Goal: Task Accomplishment & Management: Use online tool/utility

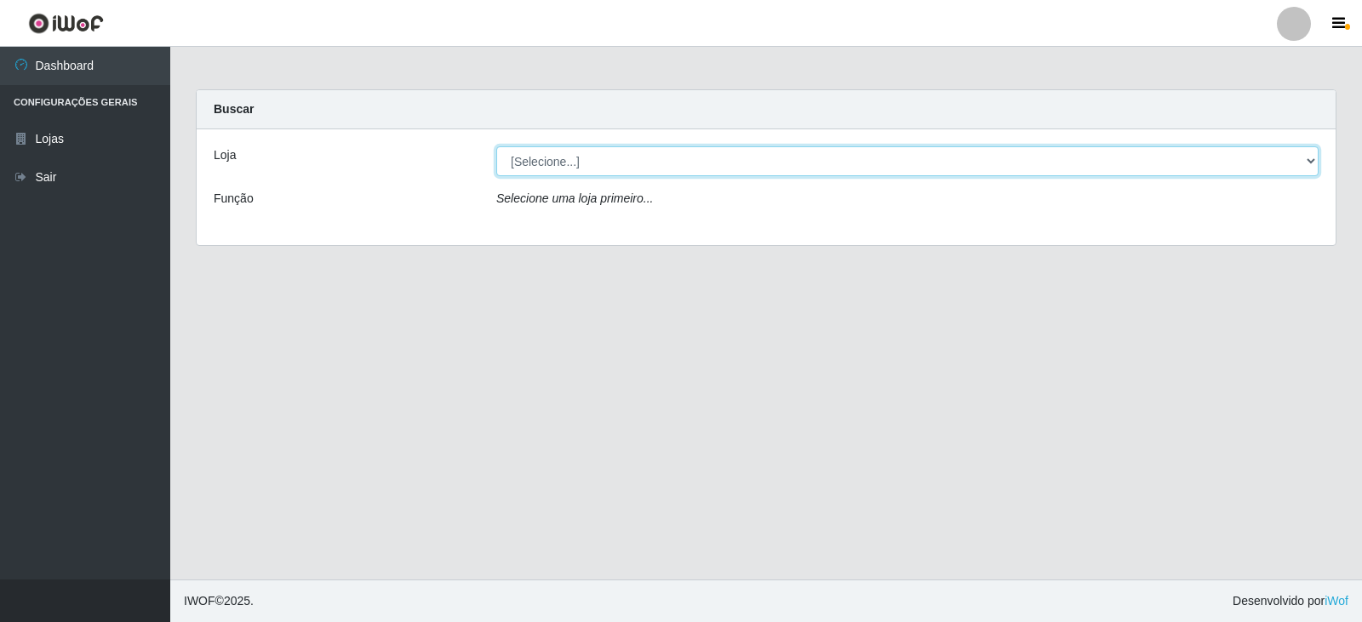
click at [912, 158] on select "[Selecione...] Queiroz Atacadão - Catolé do Rocha" at bounding box center [907, 161] width 822 height 30
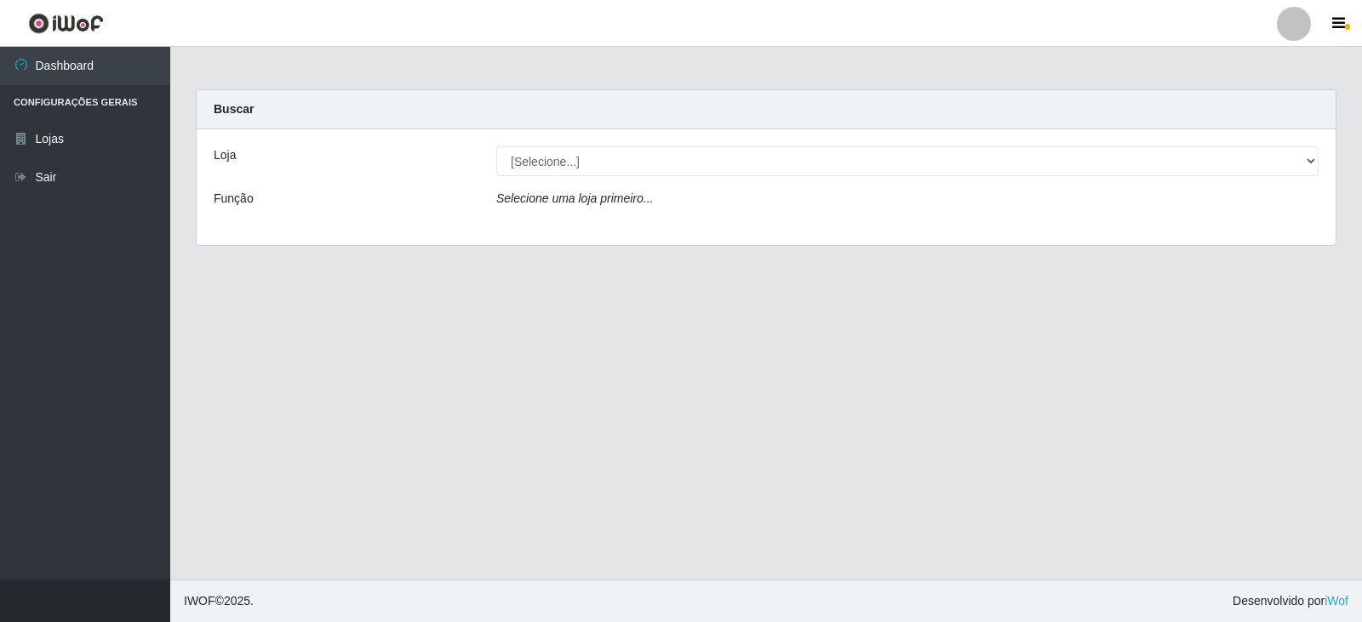
drag, startPoint x: 756, startPoint y: 227, endPoint x: 768, endPoint y: 227, distance: 11.9
click at [756, 227] on div "Loja [Selecione...] Queiroz Atacadão - Catolé do Rocha Função Selecione uma loj…" at bounding box center [766, 187] width 1139 height 116
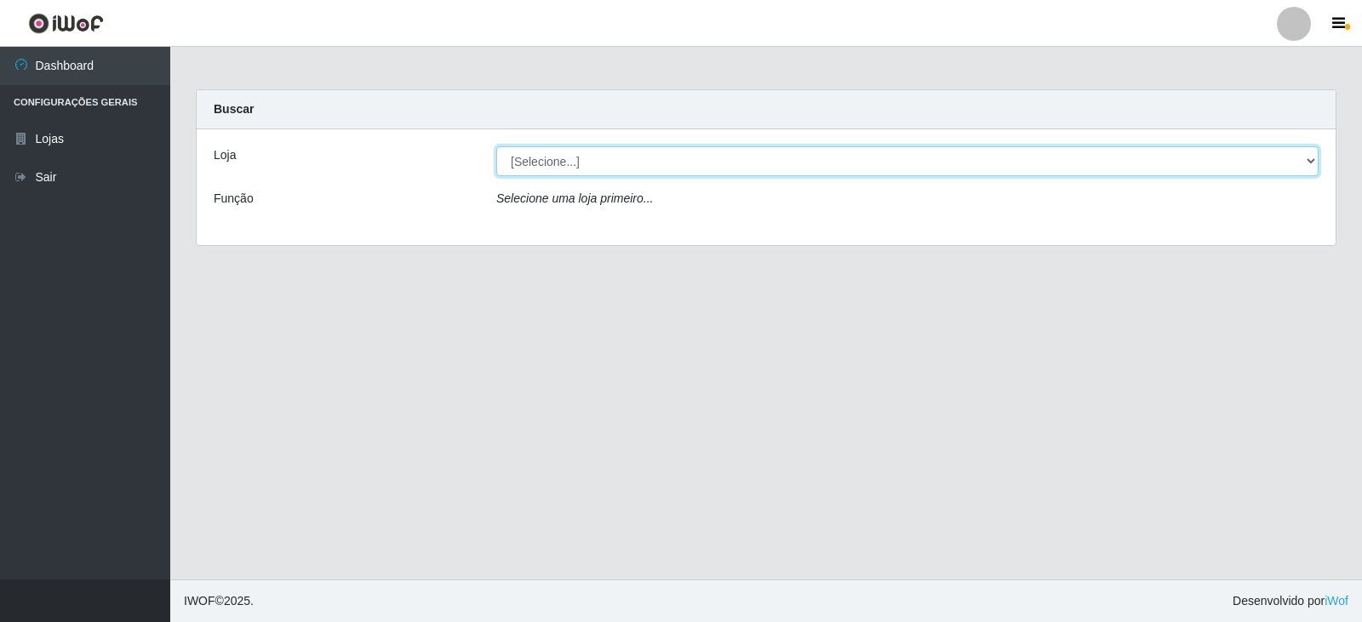
click at [789, 168] on select "[Selecione...] Queiroz Atacadão - Catolé do Rocha" at bounding box center [907, 161] width 822 height 30
select select "500"
click at [496, 146] on select "[Selecione...] Queiroz Atacadão - Catolé do Rocha" at bounding box center [907, 161] width 822 height 30
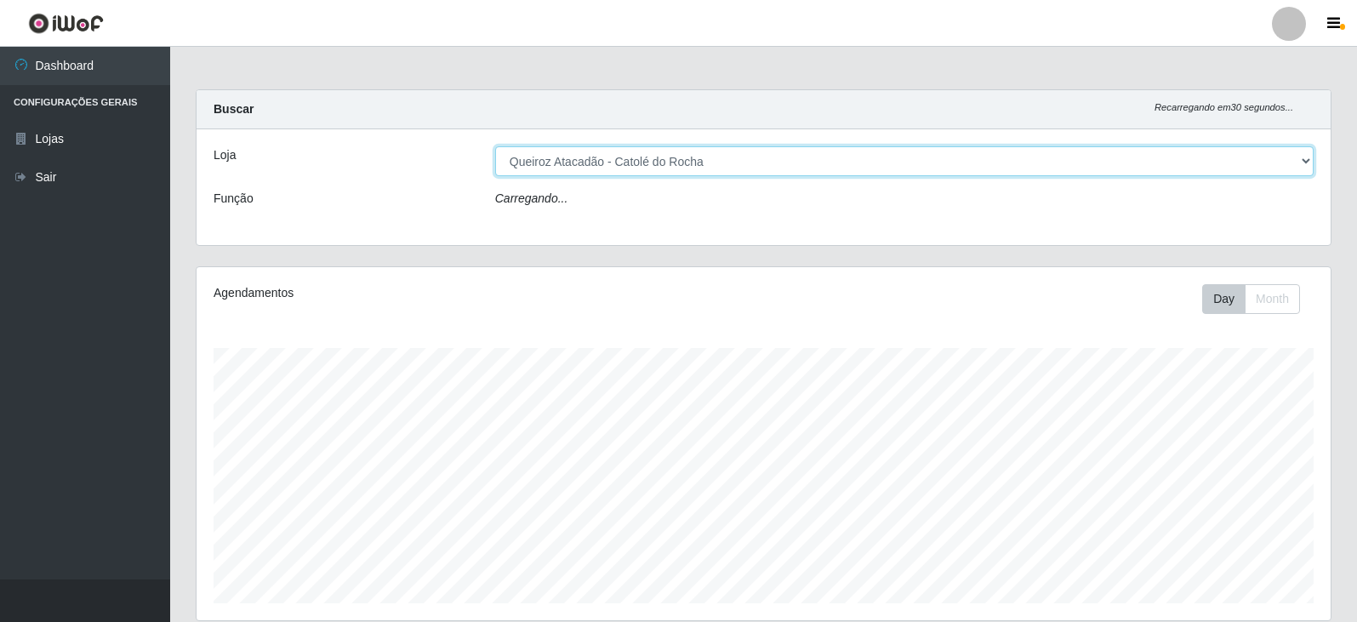
scroll to position [353, 1134]
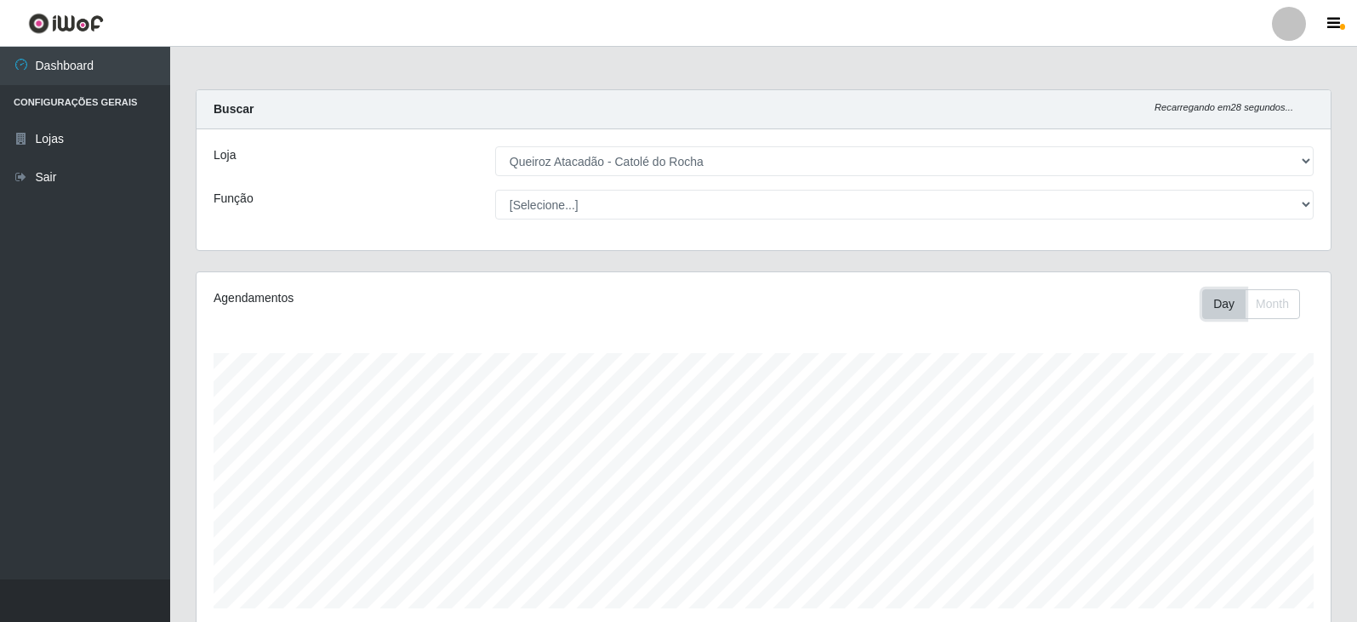
click at [1229, 311] on button "Day" at bounding box center [1223, 304] width 43 height 30
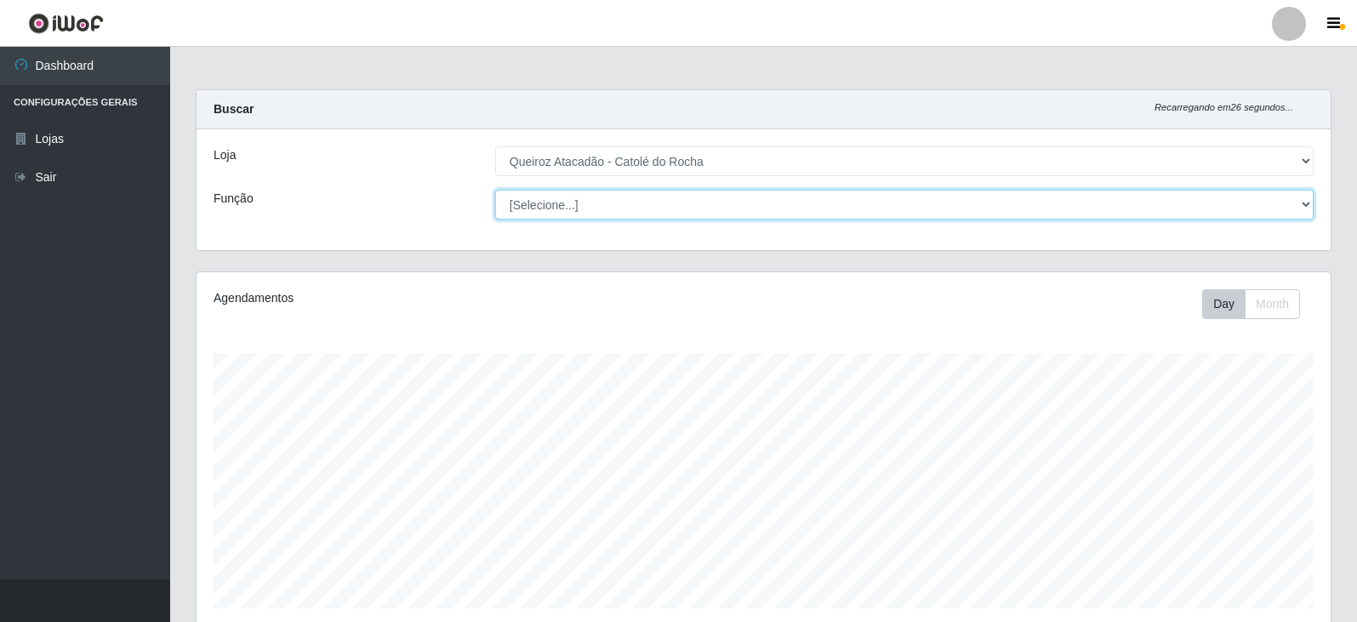
click at [1299, 212] on select "[Selecione...] Embalador Embalador + Embalador ++ Repositor Repositor + Reposit…" at bounding box center [904, 205] width 819 height 30
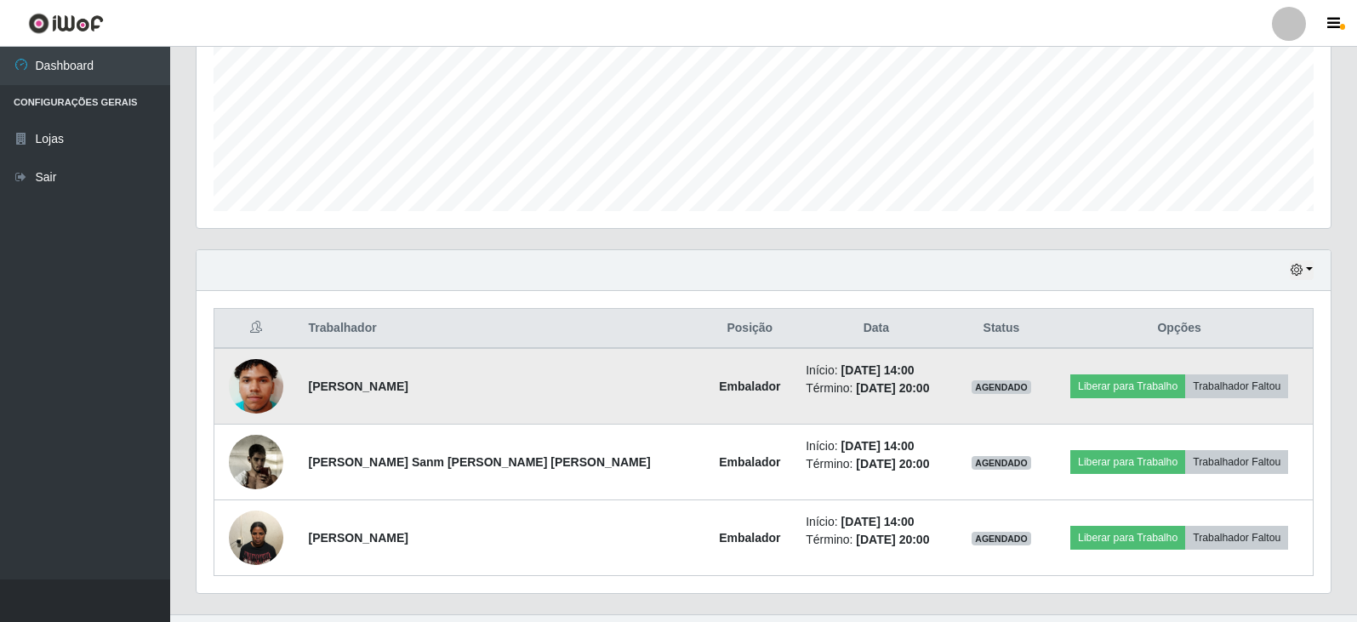
scroll to position [425, 0]
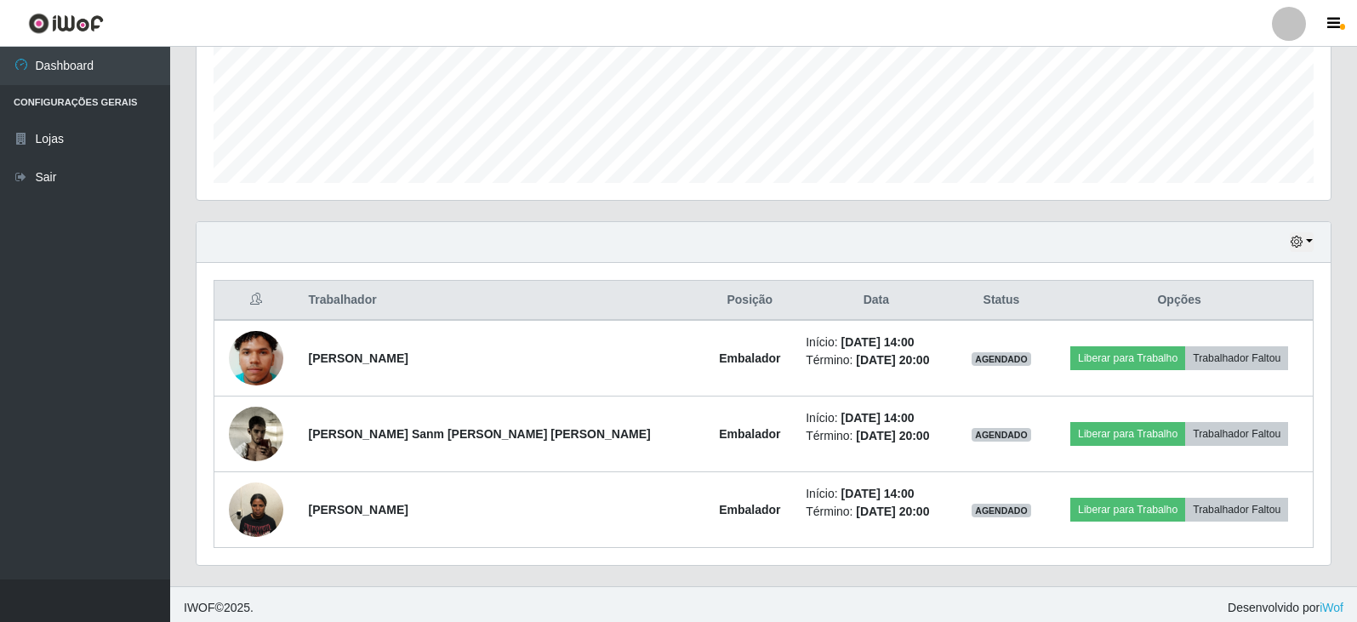
click at [1317, 244] on div "Hoje 1 dia 3 dias 1 Semana Não encerrados" at bounding box center [764, 242] width 1134 height 41
click at [1304, 246] on button "button" at bounding box center [1302, 242] width 24 height 20
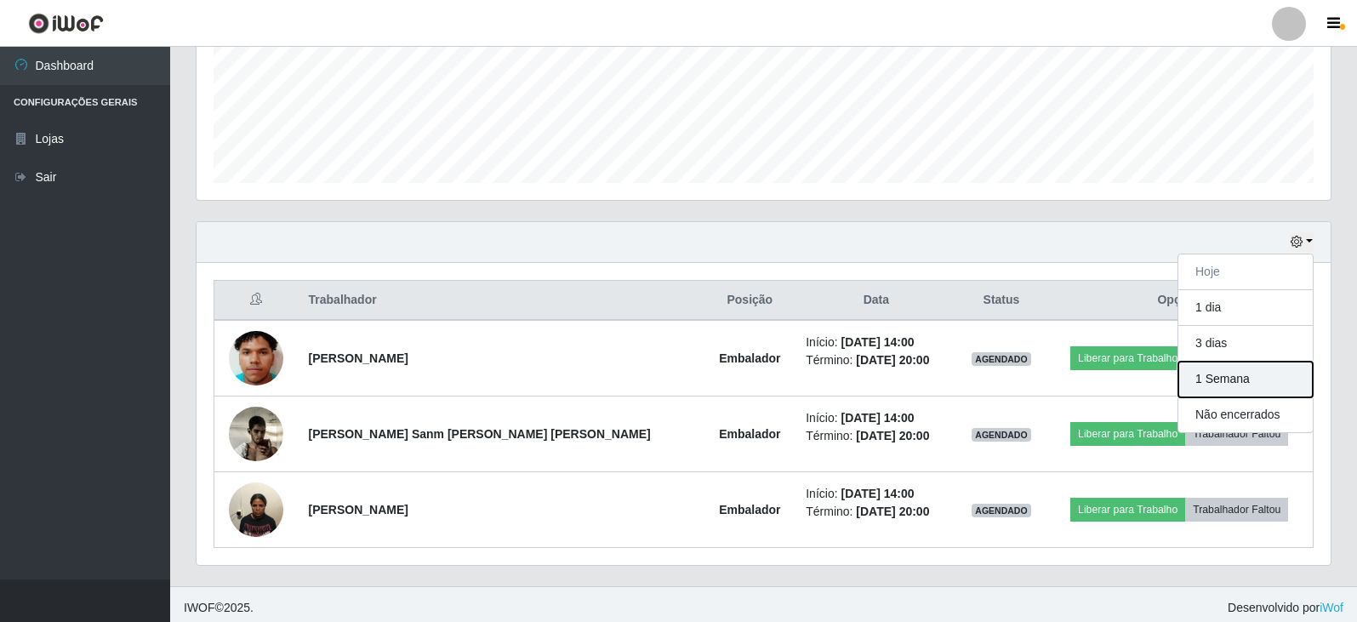
click at [1197, 382] on button "1 Semana" at bounding box center [1246, 380] width 134 height 36
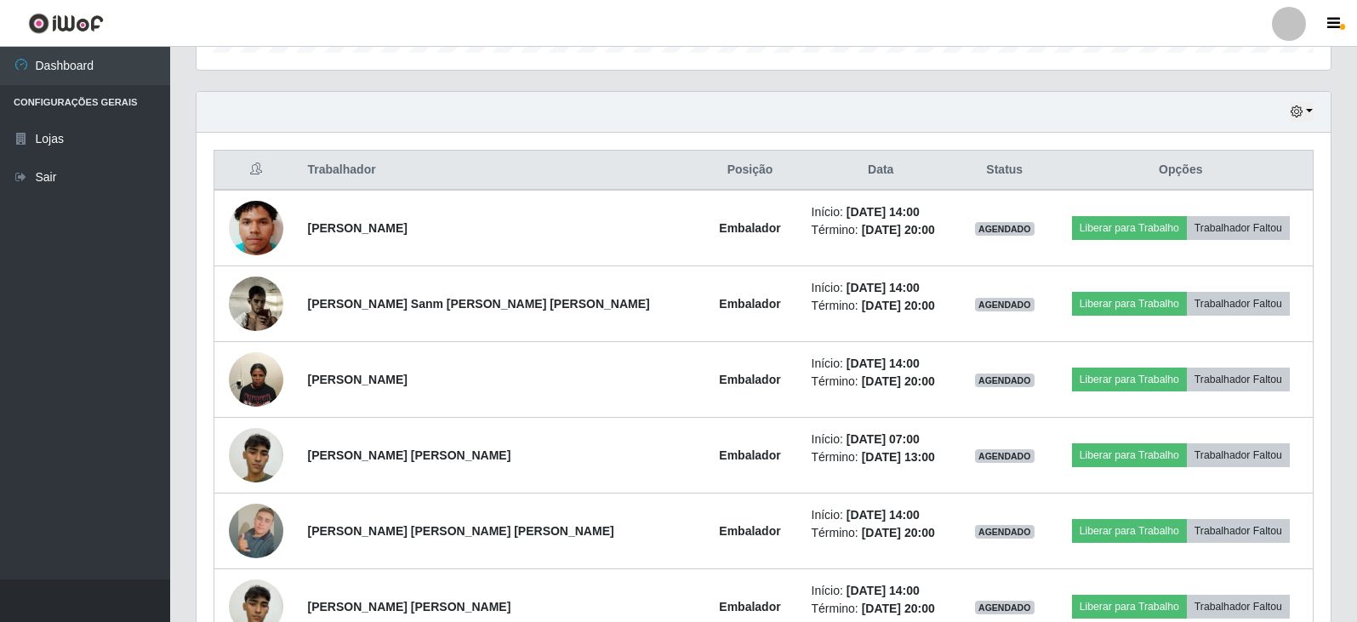
scroll to position [585, 0]
